Goal: Information Seeking & Learning: Learn about a topic

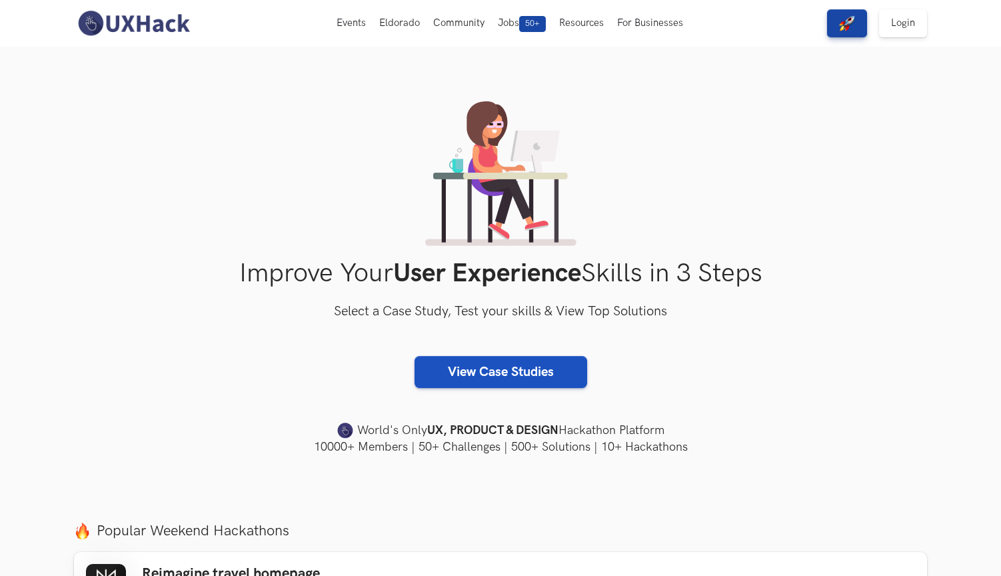
click at [482, 368] on link "View Case Studies" at bounding box center [501, 372] width 173 height 32
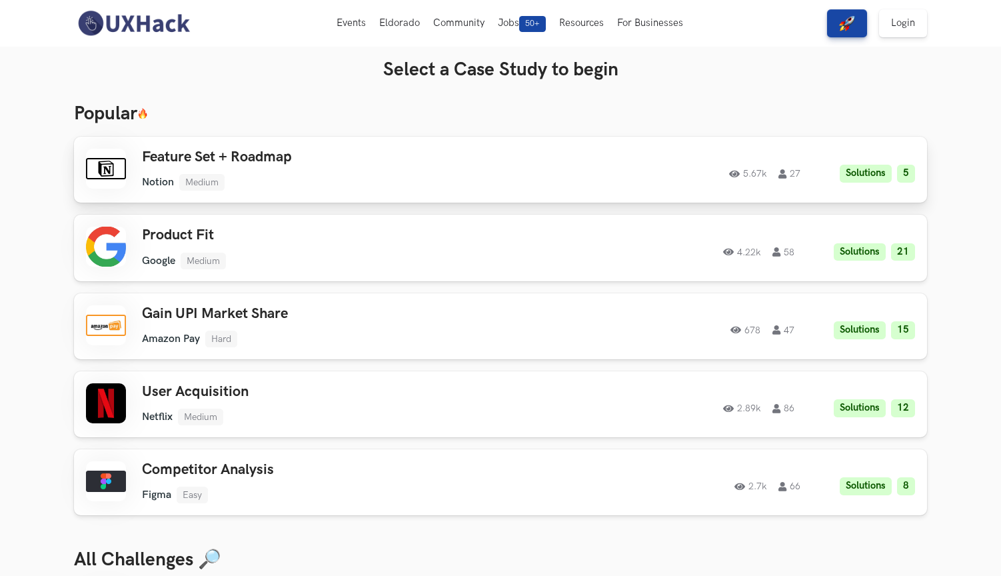
click at [455, 183] on ul "Notion Medium" at bounding box center [331, 182] width 379 height 17
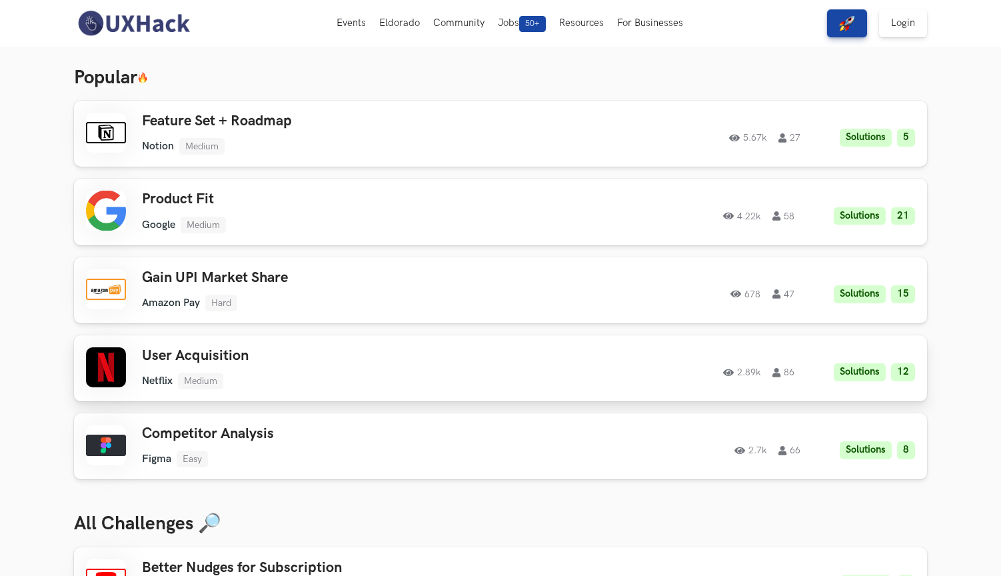
scroll to position [648, 0]
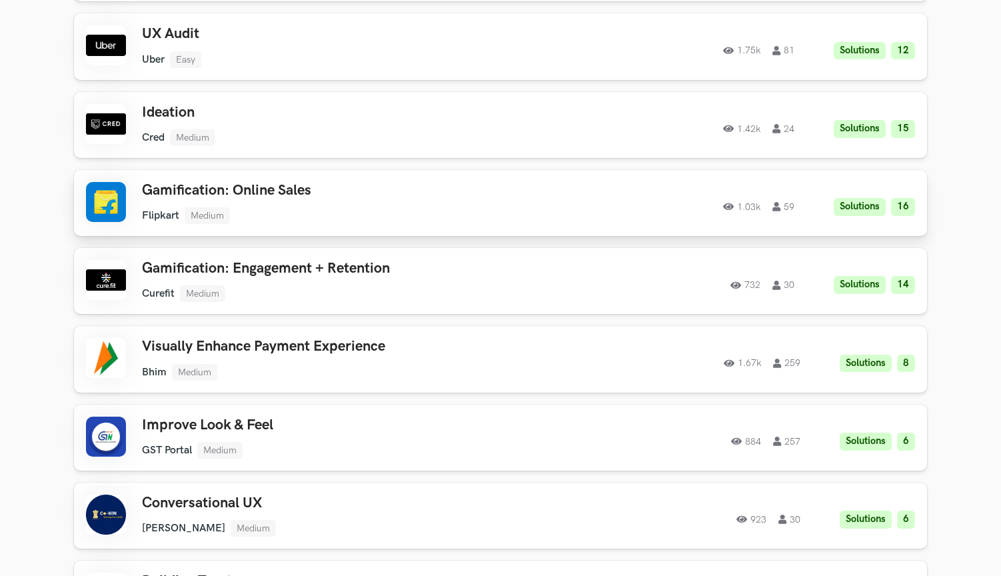
click at [375, 215] on ul "Flipkart Medium" at bounding box center [331, 215] width 379 height 17
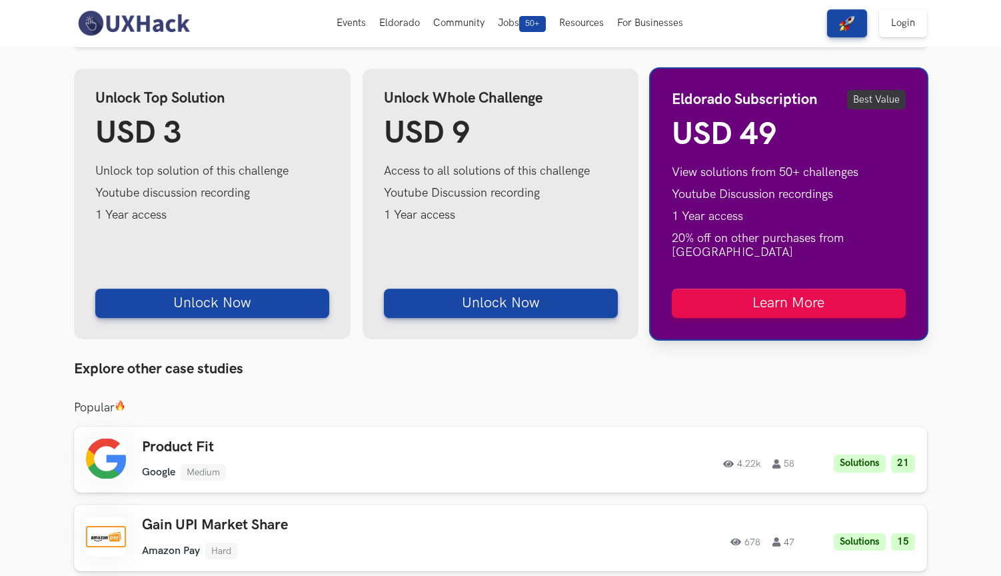
scroll to position [705, 0]
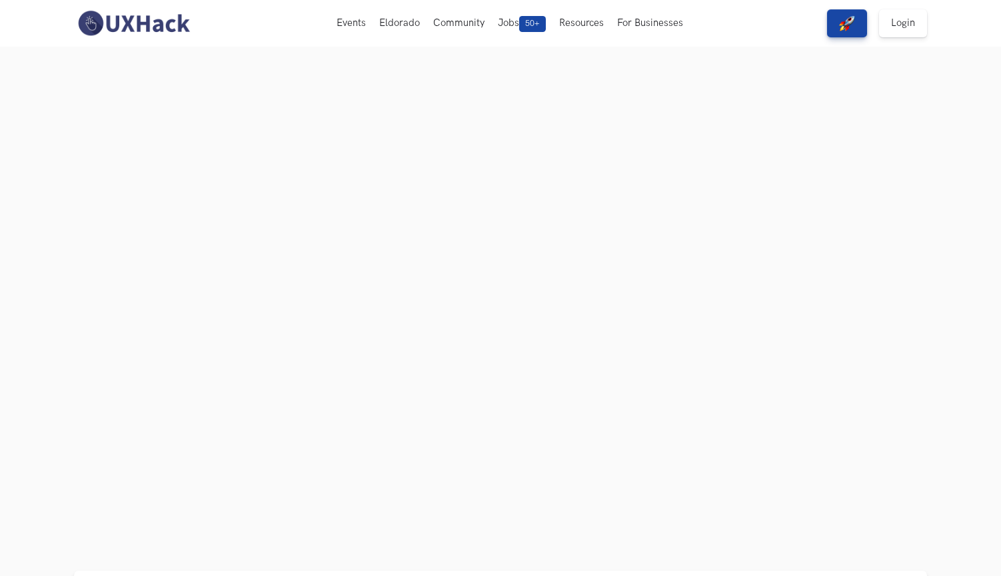
scroll to position [56, 0]
